Goal: Answer question/provide support

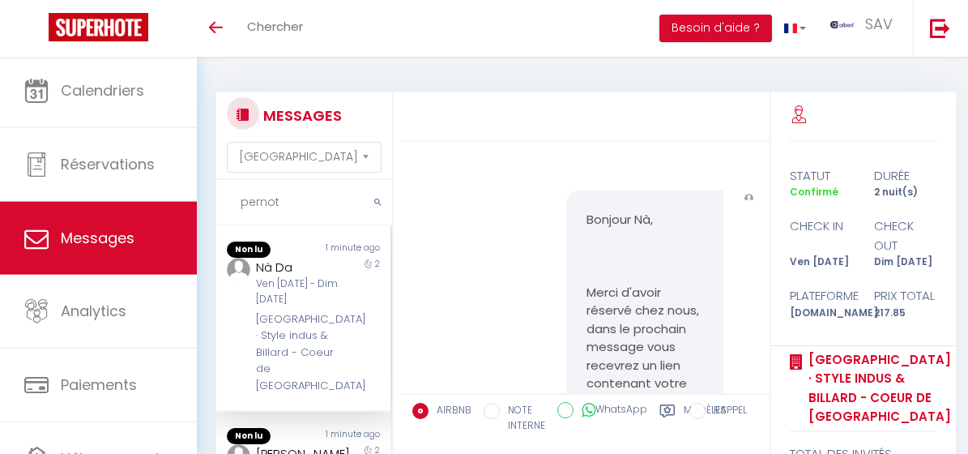
select select "message"
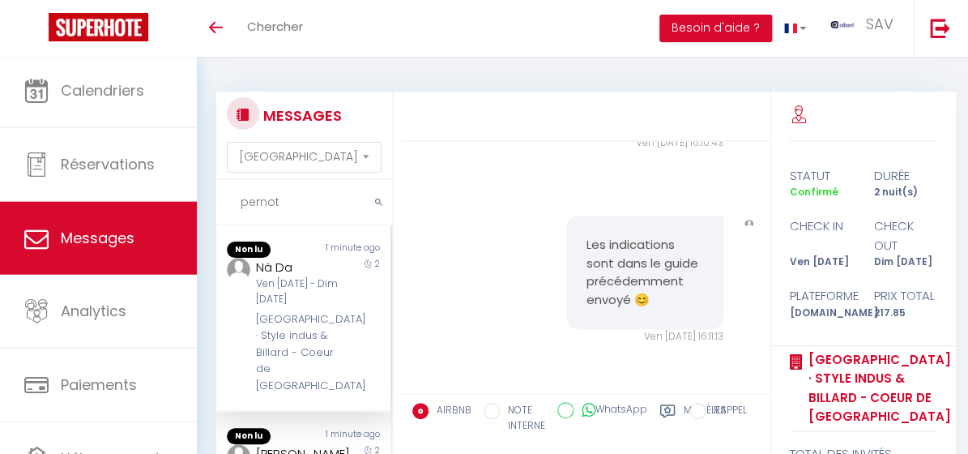
drag, startPoint x: 287, startPoint y: 202, endPoint x: 229, endPoint y: 200, distance: 57.5
click at [229, 200] on input "pernot" at bounding box center [304, 202] width 176 height 45
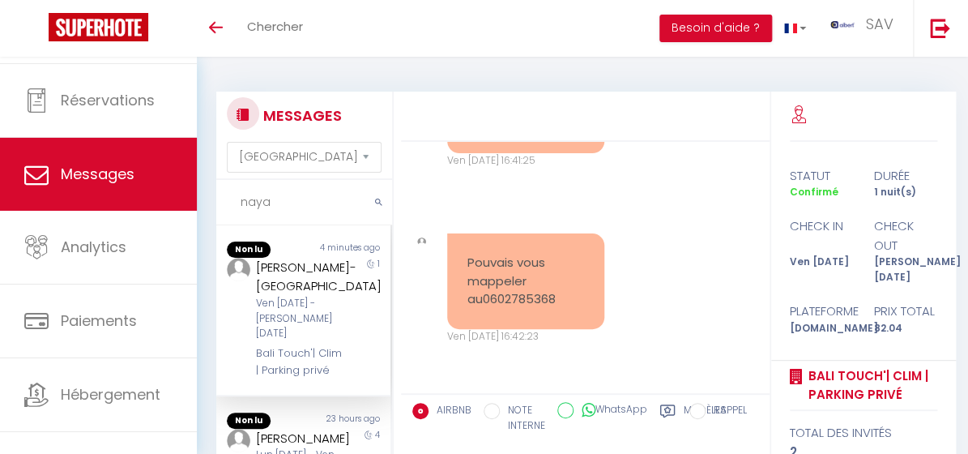
scroll to position [4033, 0]
type input "naya"
drag, startPoint x: 249, startPoint y: 358, endPoint x: 309, endPoint y: 355, distance: 59.2
click at [309, 355] on div "Naya Lapompe-Paironne Ven 10 Oct - Sam 11 Oct Bali Touch'| Clim | Parking privé" at bounding box center [296, 318] width 102 height 121
copy div "Bali Touch'"
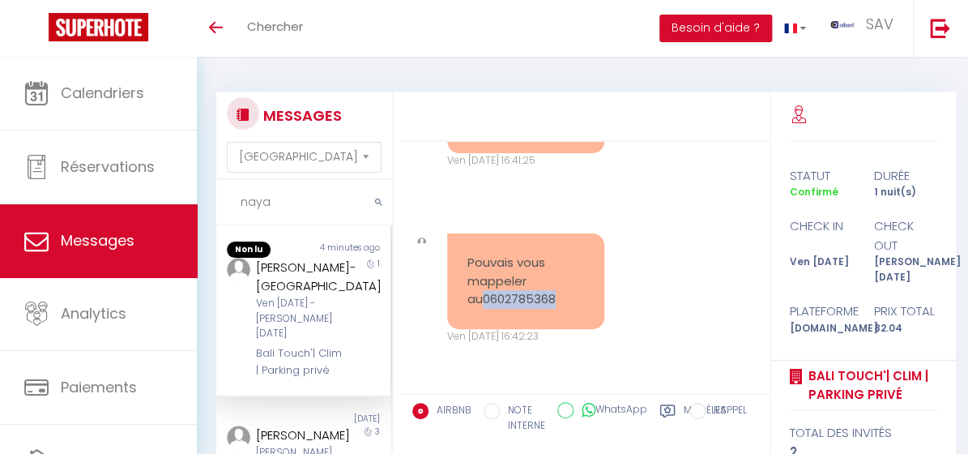
drag, startPoint x: 547, startPoint y: 300, endPoint x: 448, endPoint y: 296, distance: 99.7
click at [448, 296] on div "Pouvais vous mappeler au 0602785368" at bounding box center [525, 281] width 157 height 96
copy ringoverc2c-84e06f14122c "0602785368"
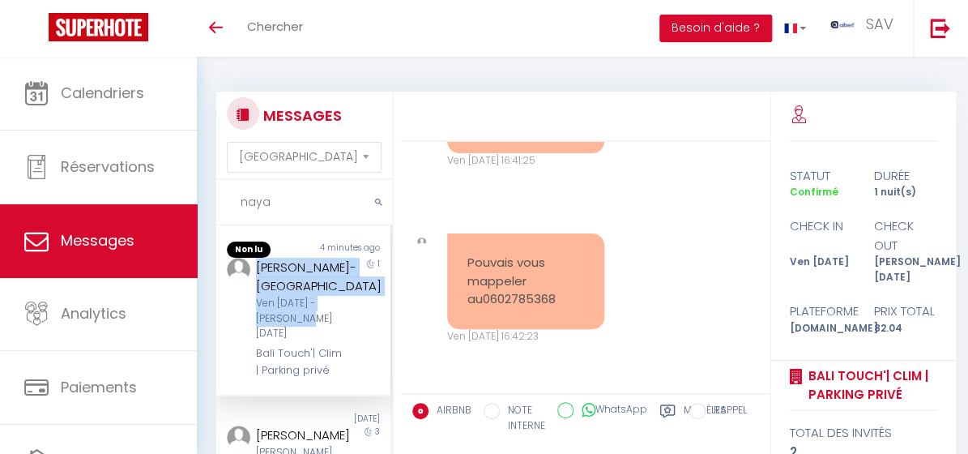
drag, startPoint x: 245, startPoint y: 259, endPoint x: 331, endPoint y: 332, distance: 113.2
click at [331, 332] on div "Naya Lapompe-Paironne Ven 10 Oct - Sam 11 Oct Bali Touch'| Clim | Parking privé" at bounding box center [296, 318] width 102 height 121
copy div "Naya Lapompe-Paironne Ven 10 Oct - Sam 11 Oct"
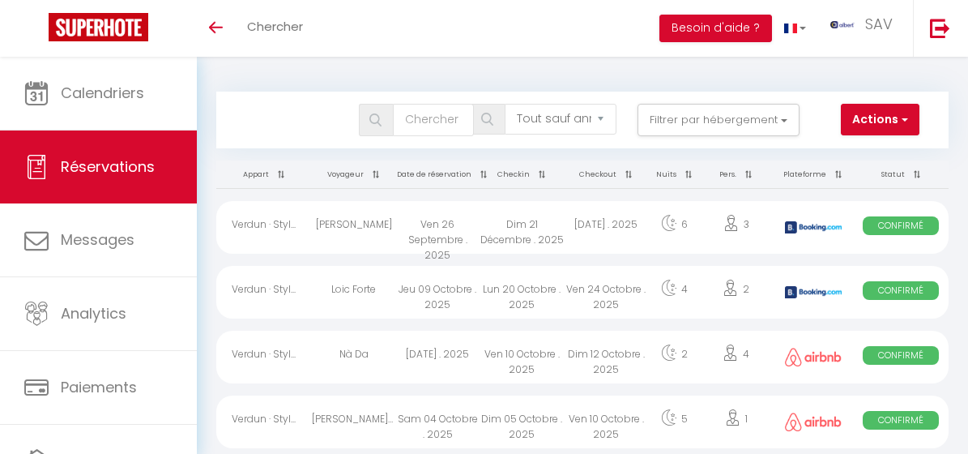
select select "not_cancelled"
